Goal: Information Seeking & Learning: Find specific fact

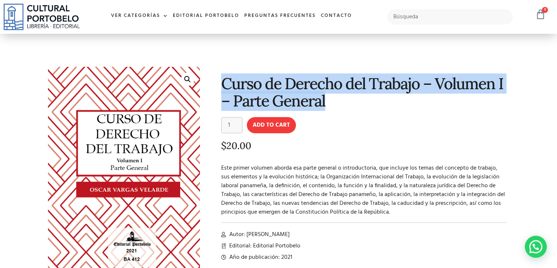
drag, startPoint x: 213, startPoint y: 85, endPoint x: 473, endPoint y: 113, distance: 261.3
click at [473, 113] on div "Curso de Derecho del Trabajo – Volumen I – Parte General Curso de Derecho del T…" at bounding box center [359, 183] width 310 height 240
copy h1 "Curso de Derecho del Trabajo – Volumen I – Parte General"
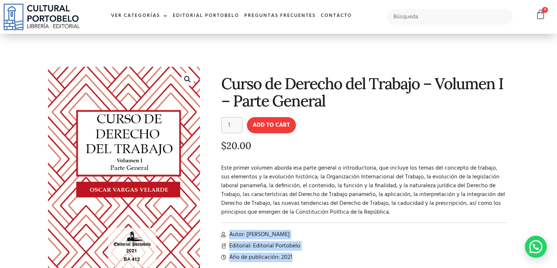
drag, startPoint x: 221, startPoint y: 233, endPoint x: 295, endPoint y: 254, distance: 76.2
click at [295, 254] on div "Curso de Derecho del Trabajo – Volumen I – Parte General Curso de Derecho del T…" at bounding box center [359, 183] width 310 height 240
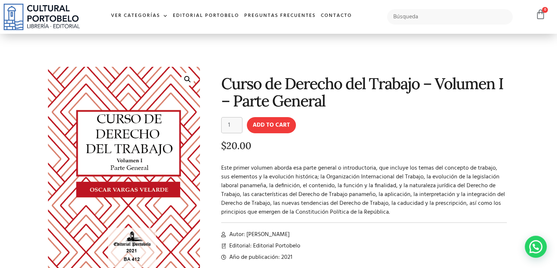
click at [339, 222] on span at bounding box center [364, 222] width 286 height 0
click at [410, 11] on input "text" at bounding box center [450, 16] width 126 height 15
type input "roberto will"
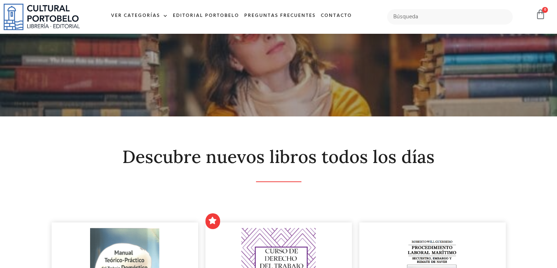
scroll to position [234, 0]
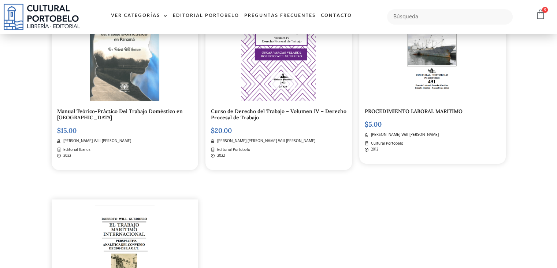
click at [312, 85] on img at bounding box center [278, 47] width 74 height 107
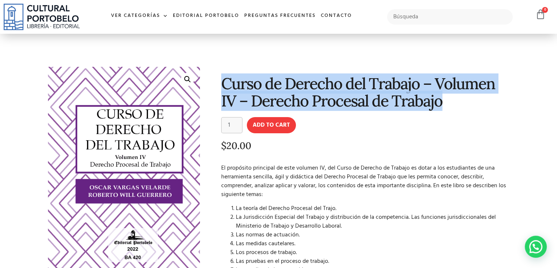
drag, startPoint x: 220, startPoint y: 82, endPoint x: 450, endPoint y: 106, distance: 231.0
click at [450, 106] on div "Curso de Derecho del Trabajo – Volumen IV – Derecho Procesal de Trabajo Curso d…" at bounding box center [359, 196] width 310 height 266
copy h1 "Curso de Derecho del Trabajo – Volumen IV – Derecho Procesal de Trabajo"
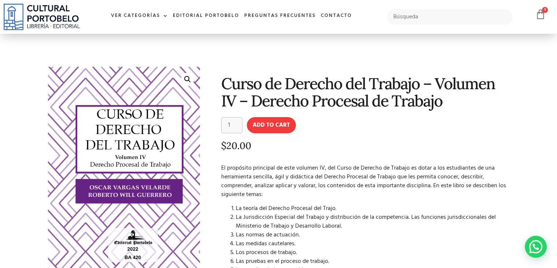
click at [422, 121] on form "Curso de Derecho del Trabajo - Volumen IV - Derecho Procesal de Trabajo quantit…" at bounding box center [364, 125] width 286 height 16
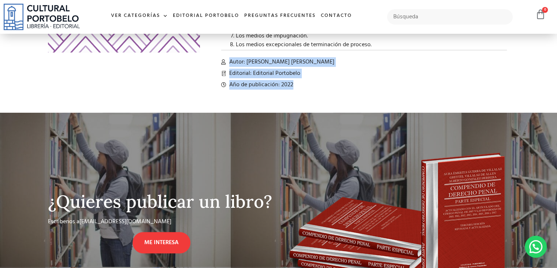
drag, startPoint x: 230, startPoint y: 61, endPoint x: 300, endPoint y: 82, distance: 73.5
copy div "Autor: Oscar Vargas Velarde, Roberto Will Guerrero Editorial: Editorial Portobe…"
click at [314, 85] on li "Año de publicación: 2022" at bounding box center [364, 84] width 286 height 9
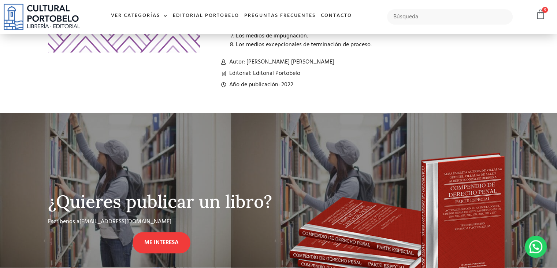
click at [343, 84] on li "Año de publicación: 2022" at bounding box center [364, 84] width 286 height 9
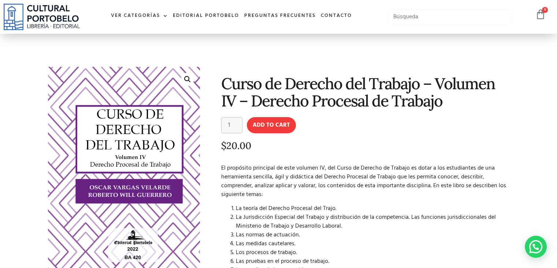
click at [435, 22] on input "text" at bounding box center [450, 16] width 126 height 15
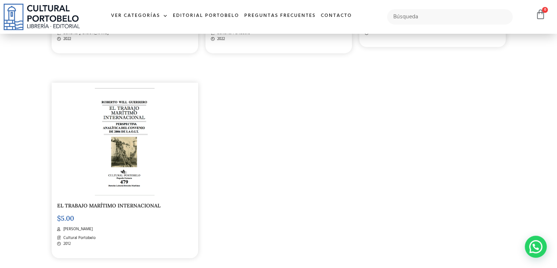
scroll to position [117, 0]
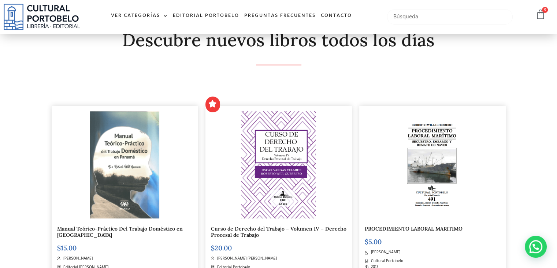
click at [493, 17] on input "text" at bounding box center [450, 16] width 126 height 15
type input "lidia mercado"
